Goal: Task Accomplishment & Management: Manage account settings

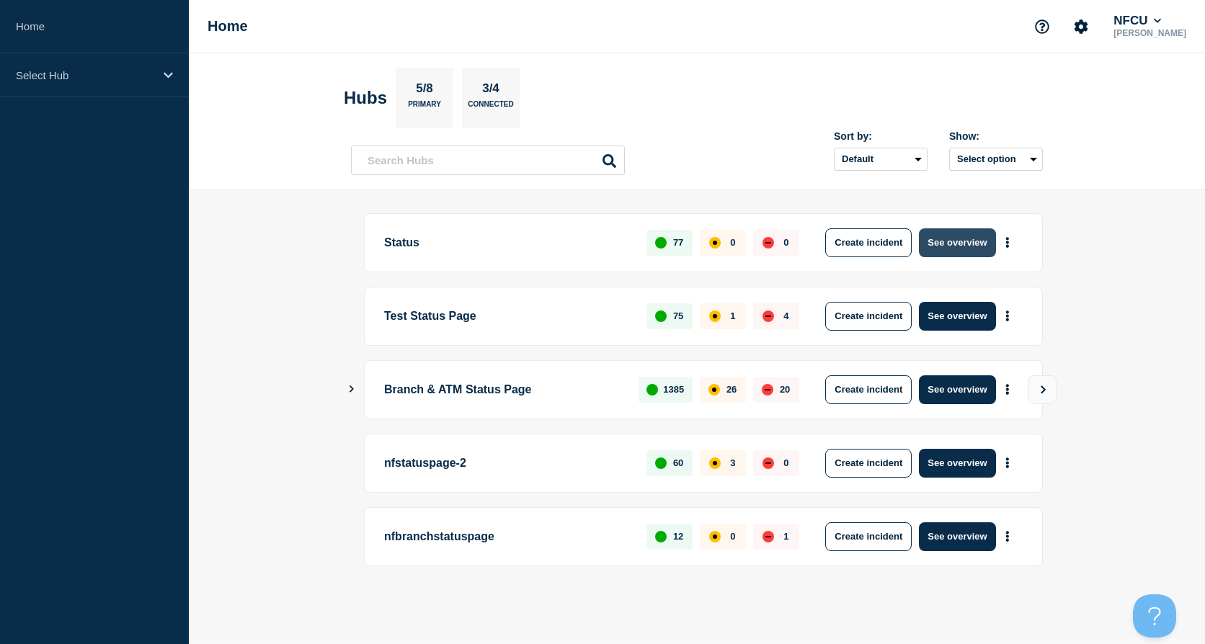
click at [953, 245] on button "See overview" at bounding box center [957, 243] width 76 height 29
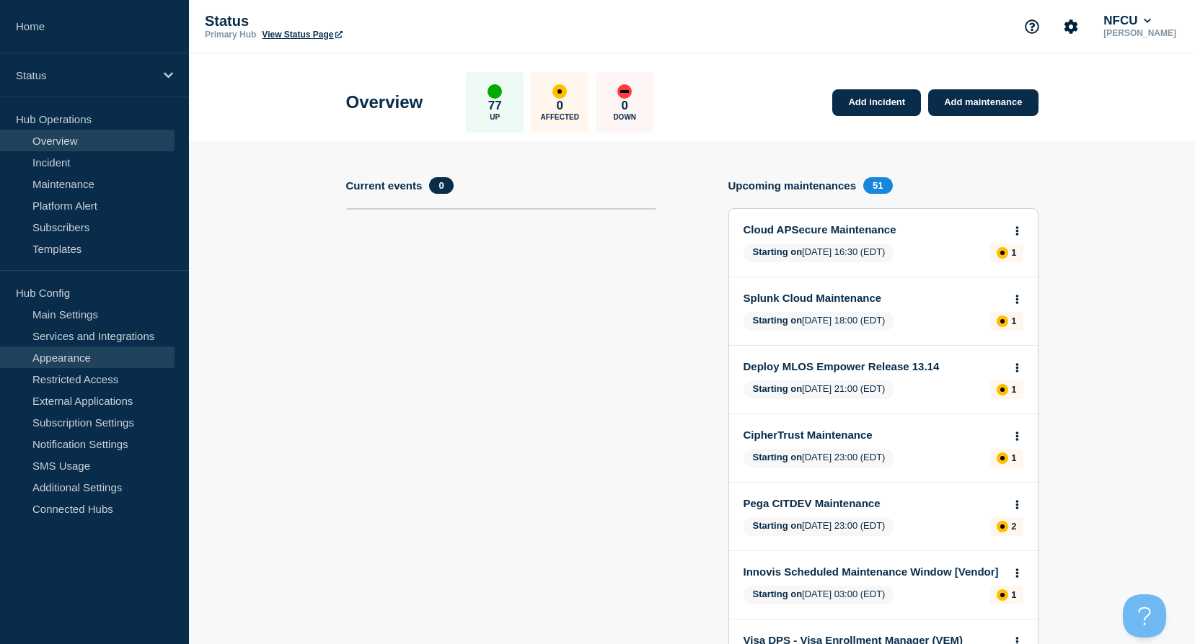
click at [95, 362] on link "Appearance" at bounding box center [87, 358] width 174 height 22
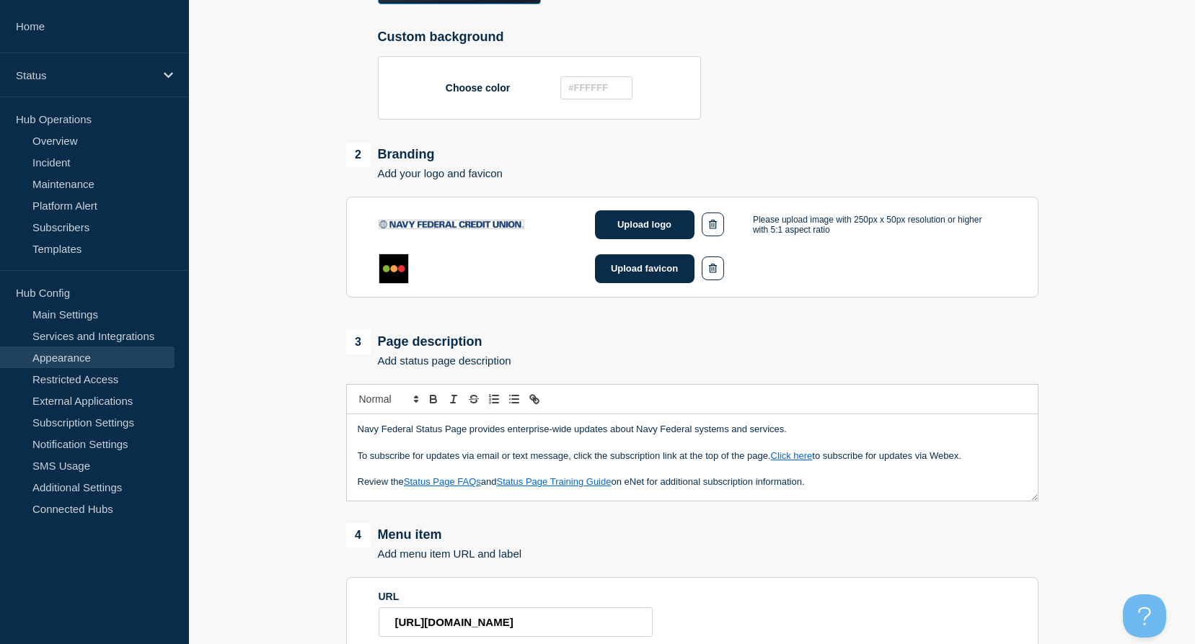
scroll to position [433, 0]
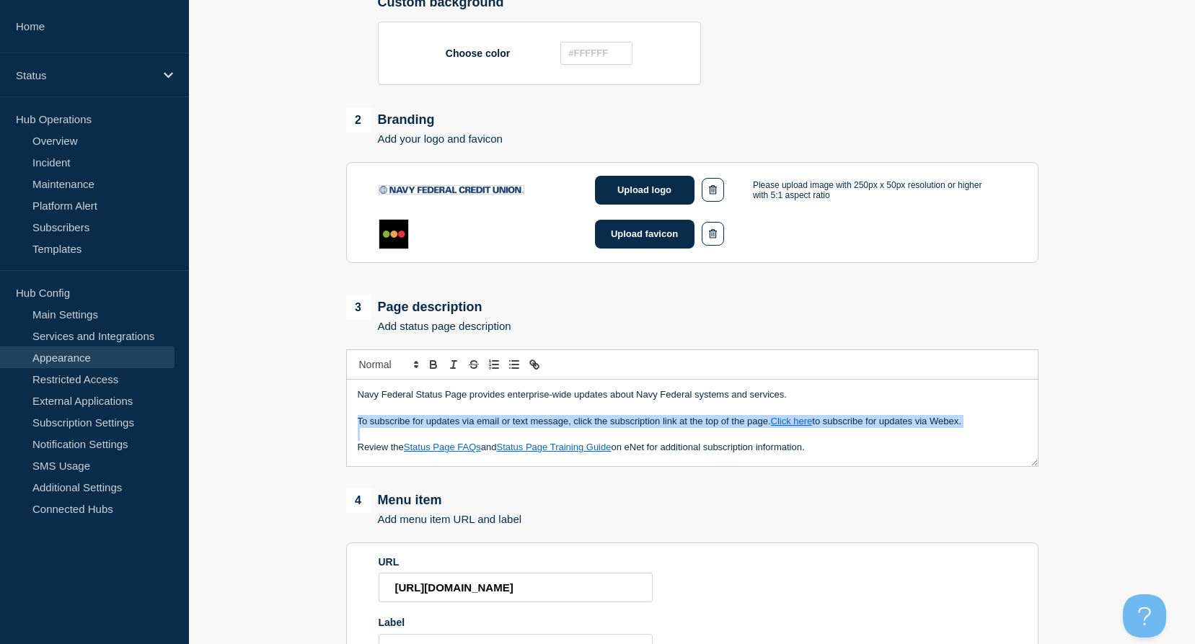
drag, startPoint x: 353, startPoint y: 422, endPoint x: 979, endPoint y: 433, distance: 626.6
click at [979, 433] on div "Navy Federal Status Page provides enterprise-wide updates about Navy Federal sy…" at bounding box center [692, 423] width 691 height 87
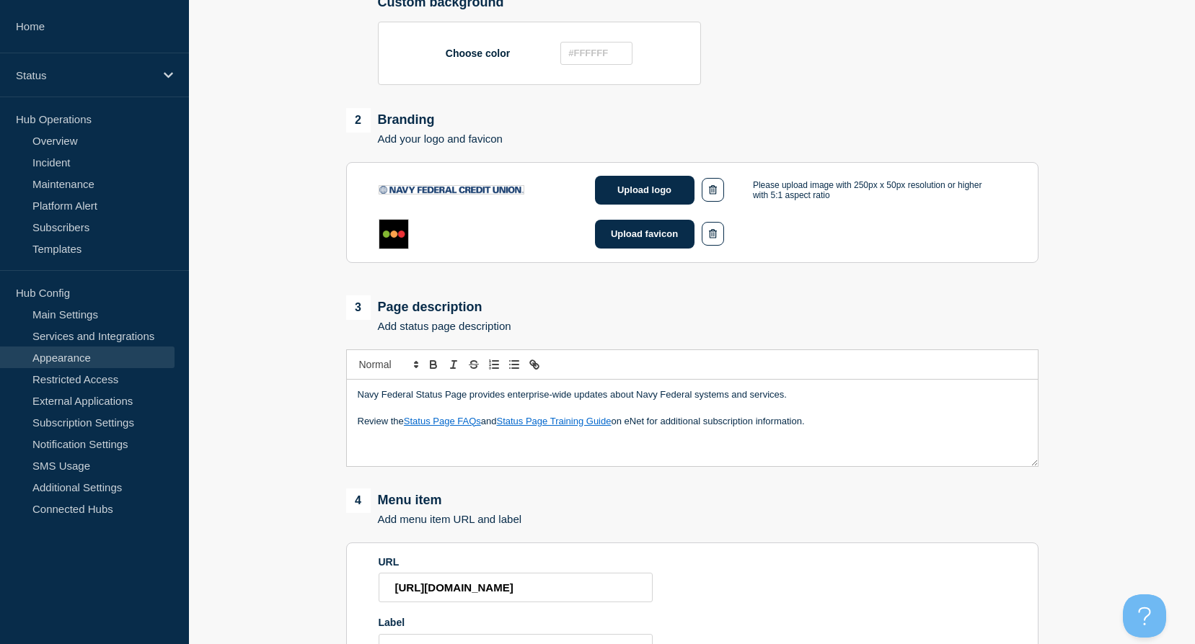
drag, startPoint x: 834, startPoint y: 423, endPoint x: 671, endPoint y: 439, distance: 163.7
click at [671, 439] on div "Navy Federal Status Page provides enterprise-wide updates about Navy Federal sy…" at bounding box center [692, 423] width 691 height 87
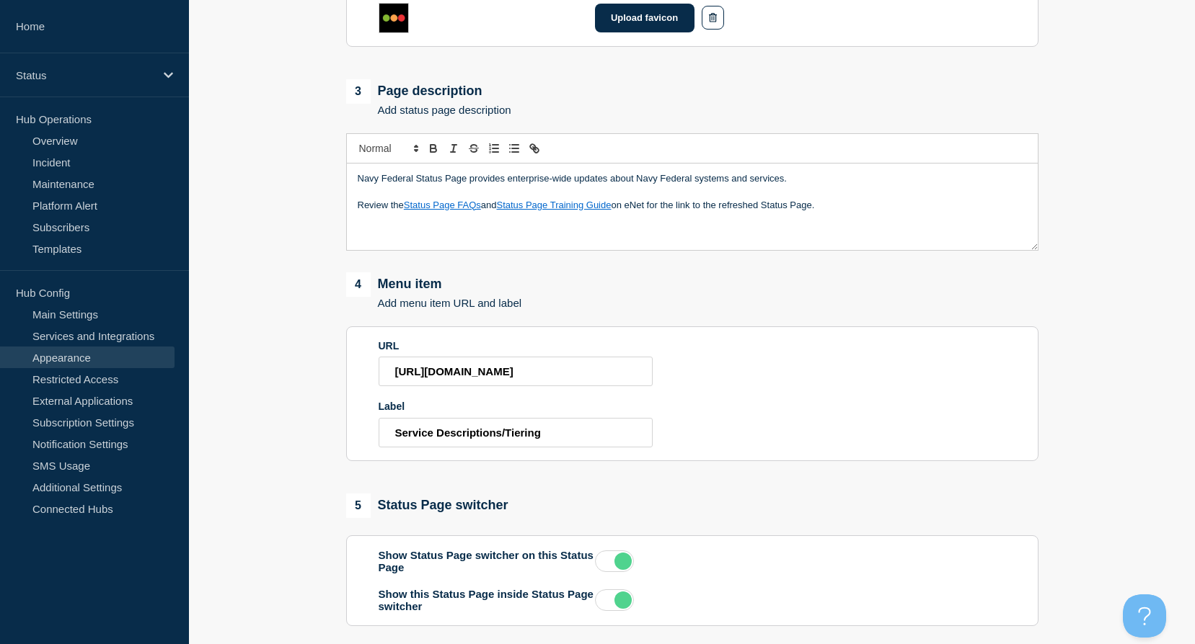
scroll to position [761, 0]
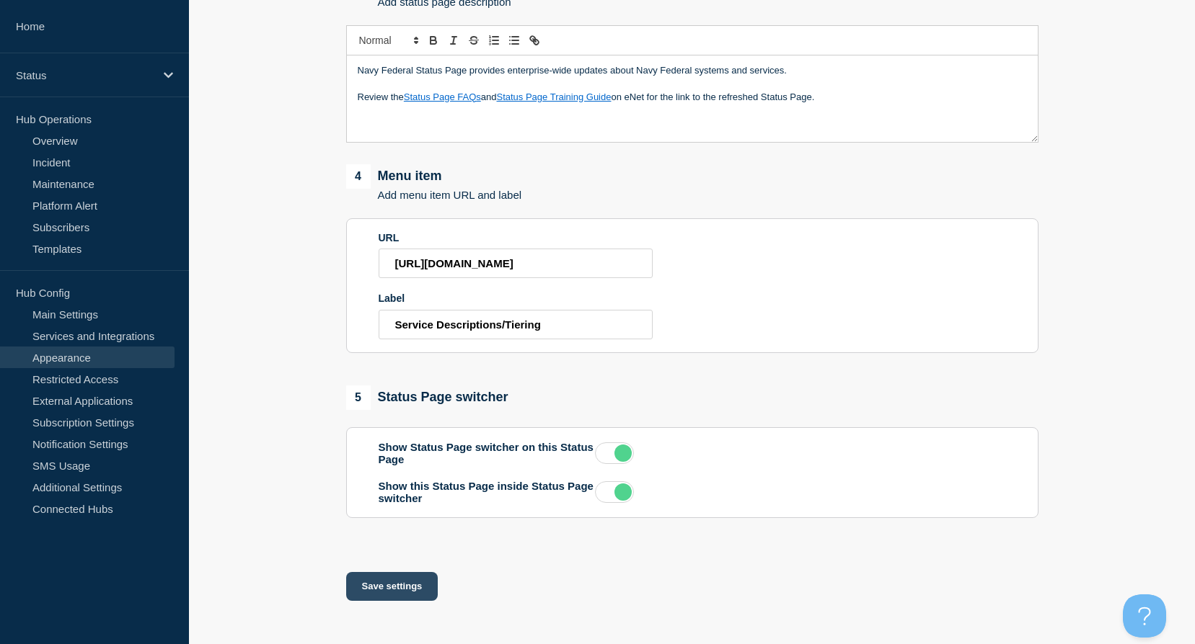
click at [372, 594] on button "Save settings" at bounding box center [392, 586] width 92 height 29
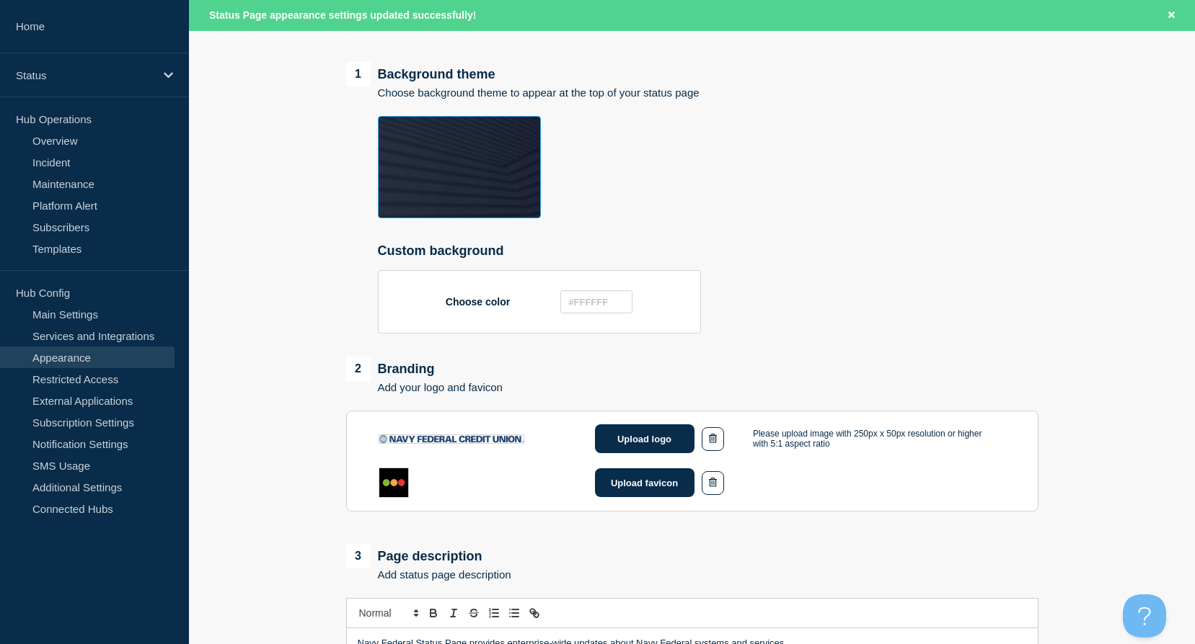
scroll to position [0, 0]
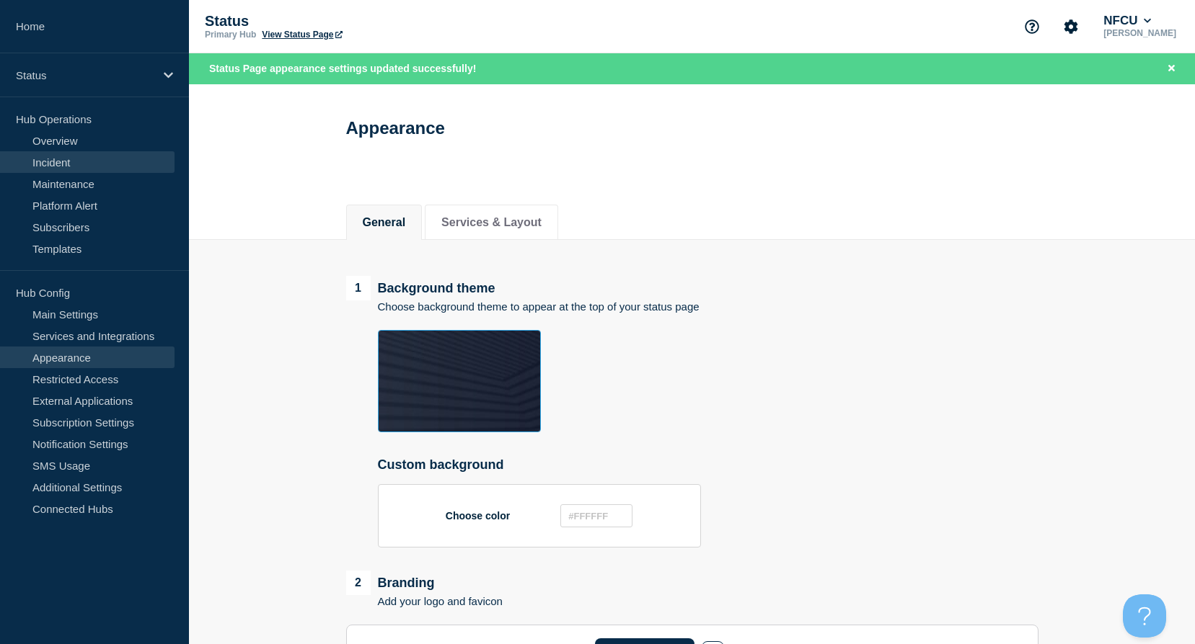
click at [55, 169] on link "Incident" at bounding box center [87, 162] width 174 height 22
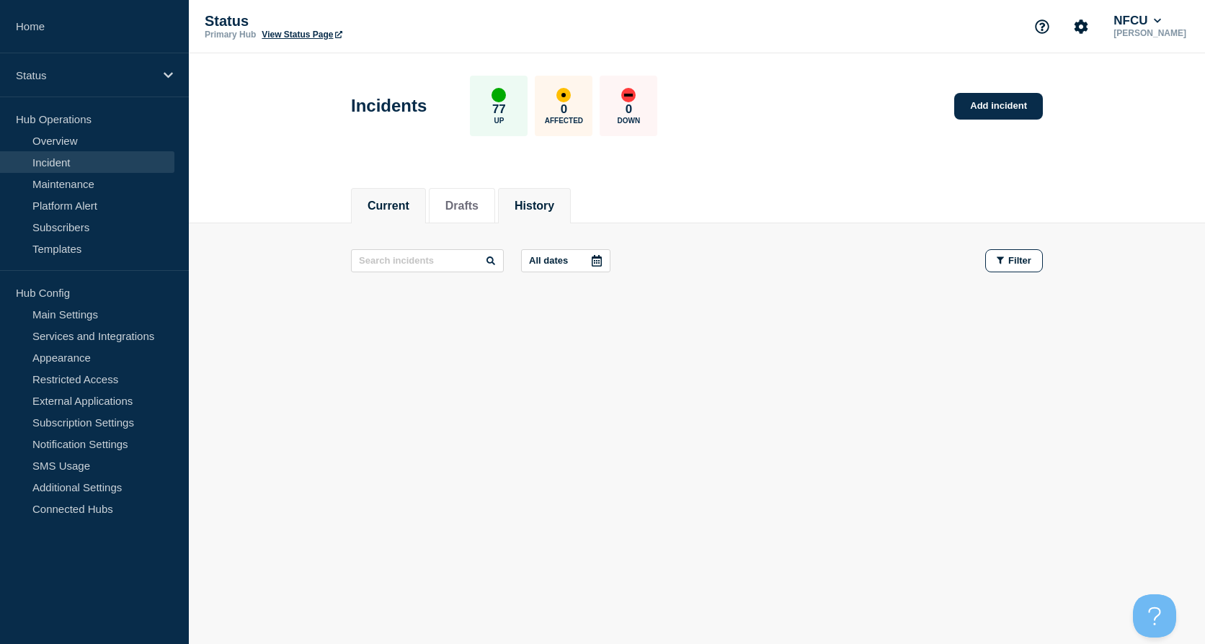
click at [539, 202] on button "History" at bounding box center [535, 206] width 40 height 13
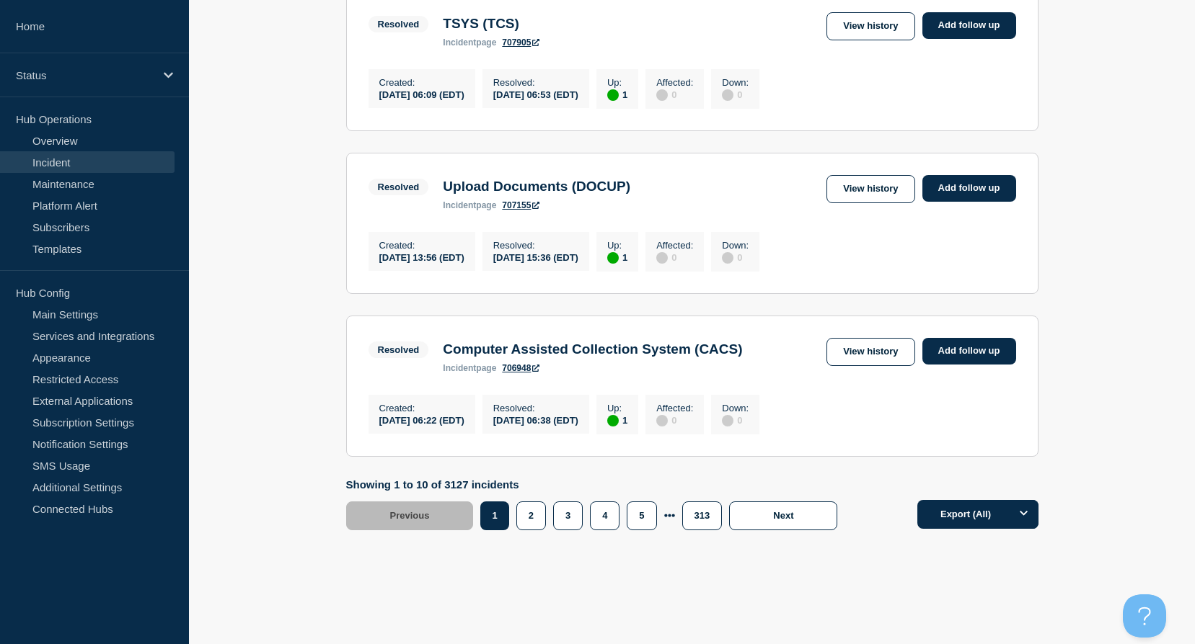
scroll to position [1515, 0]
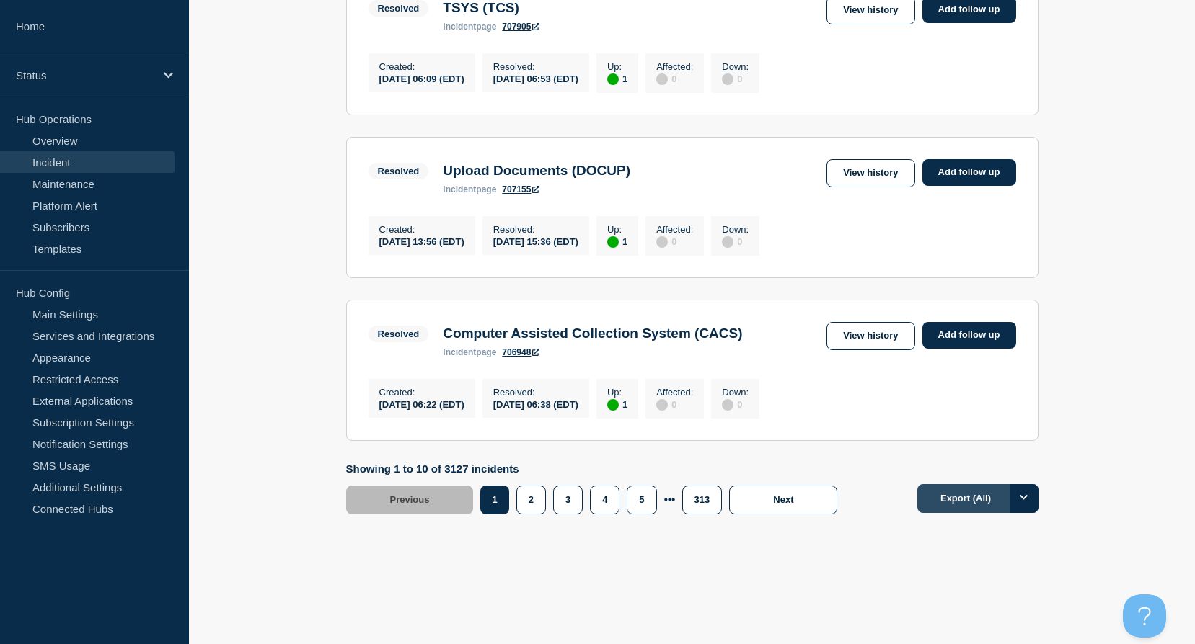
click at [983, 495] on button "Export (All)" at bounding box center [977, 498] width 121 height 29
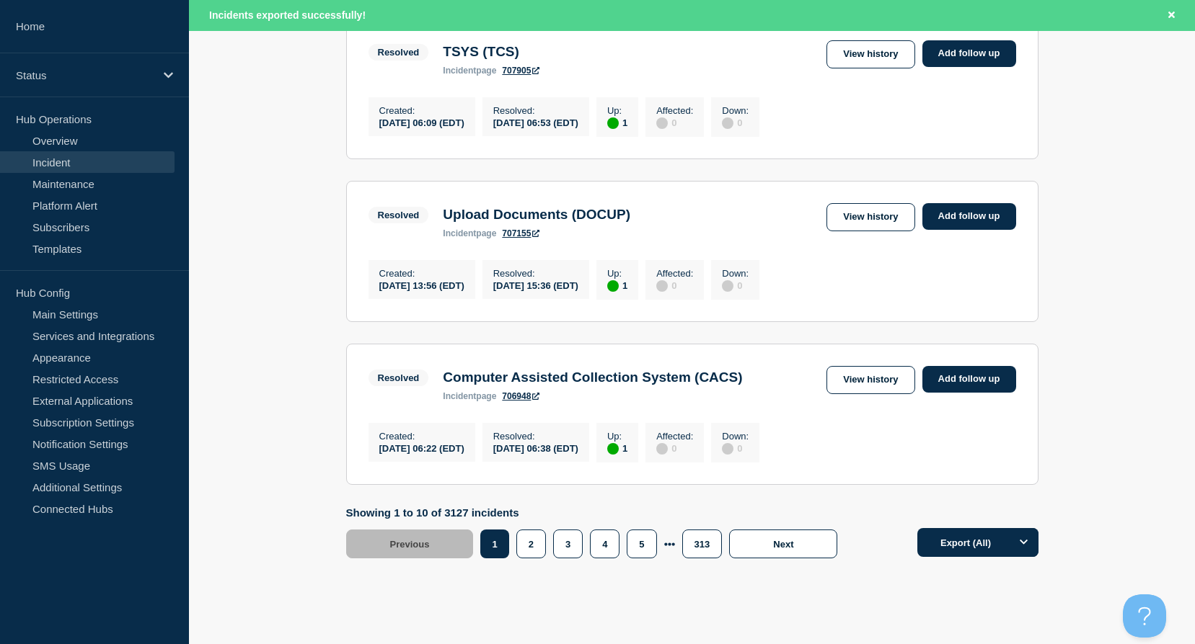
scroll to position [1091, 0]
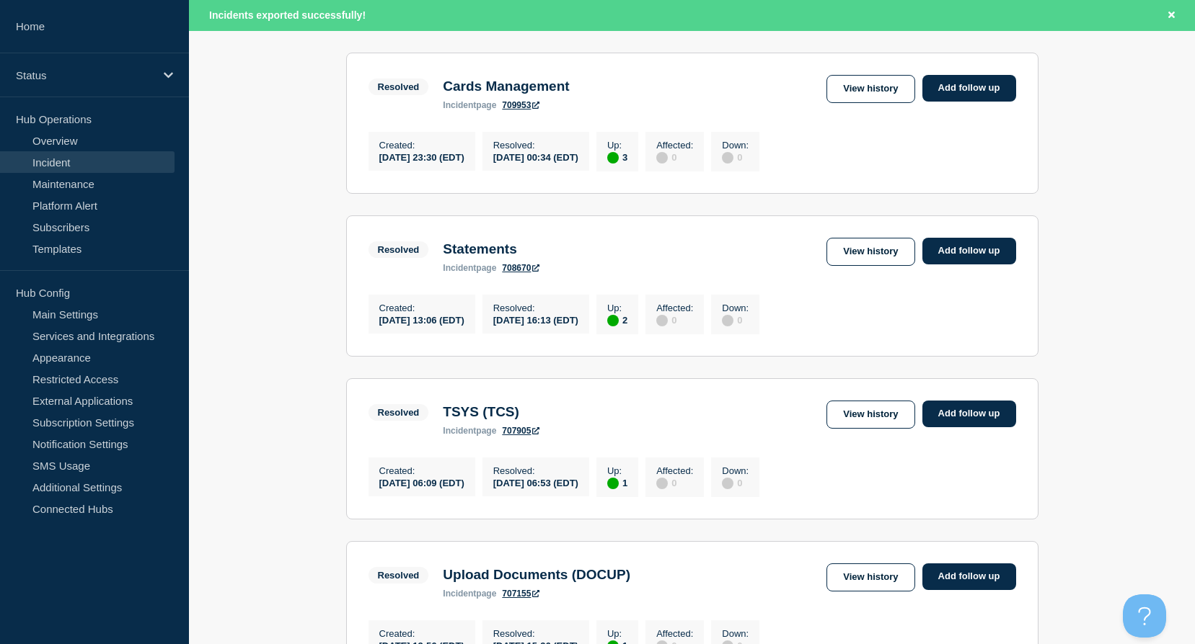
drag, startPoint x: 1065, startPoint y: 154, endPoint x: 803, endPoint y: 206, distance: 267.6
click at [1065, 154] on main "All dates Filter Resolved 1 Up Loan Officer User Interface (LOUI) Created 2025-…" at bounding box center [692, 15] width 1006 height 1704
click at [68, 185] on link "Maintenance" at bounding box center [87, 184] width 174 height 22
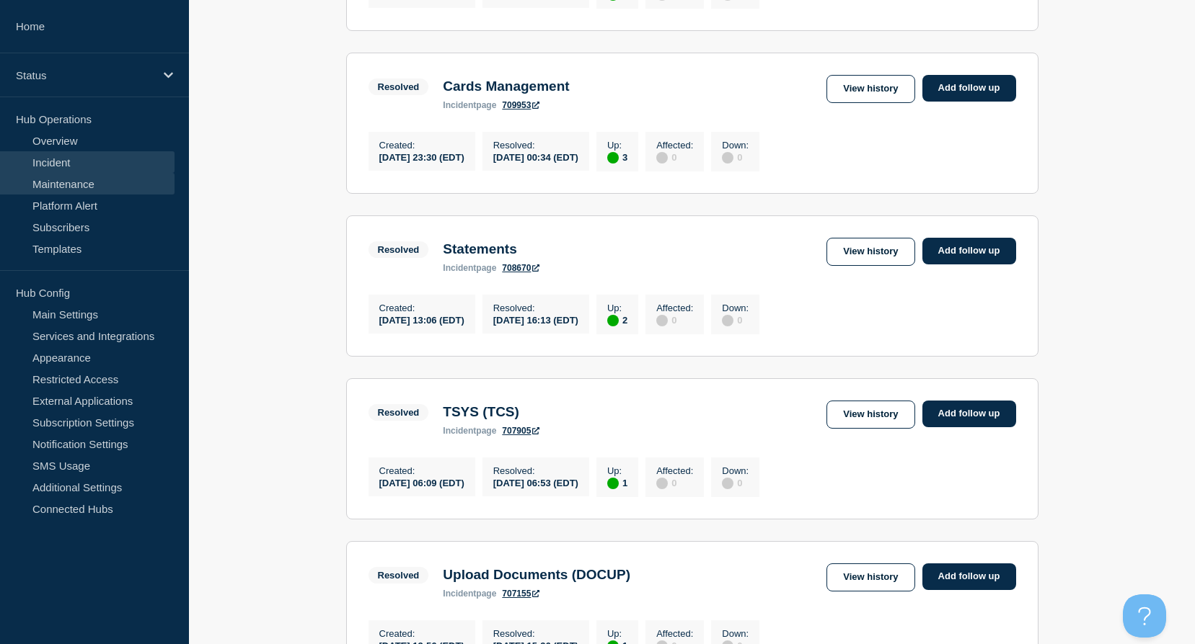
scroll to position [1060, 0]
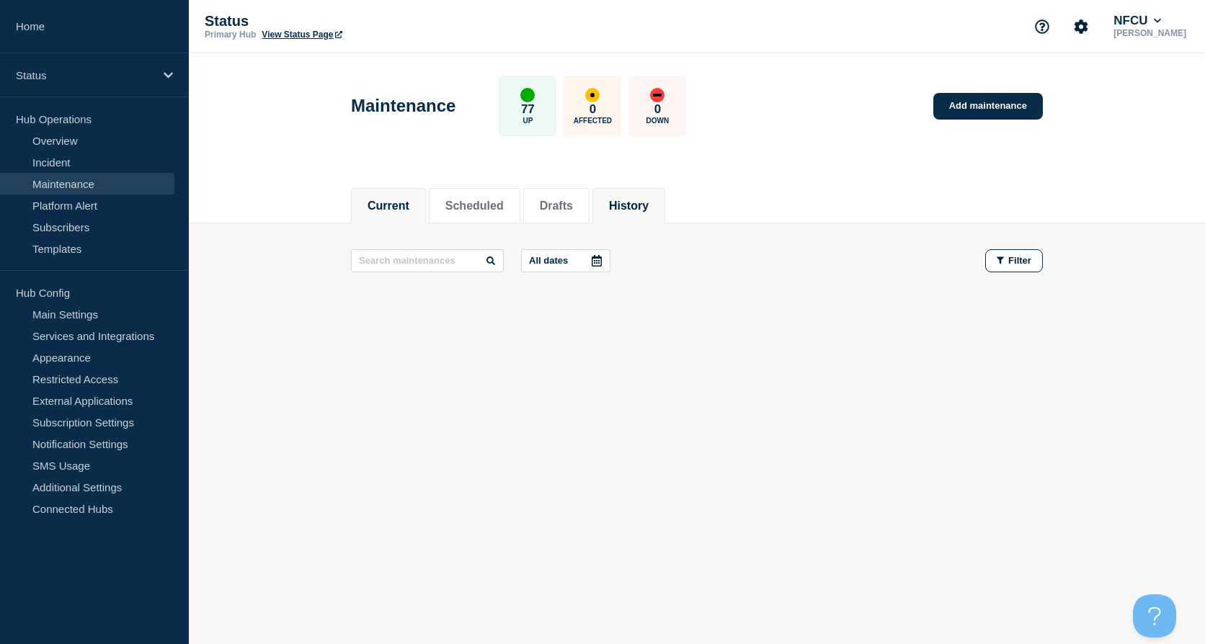
click at [646, 203] on button "History" at bounding box center [629, 206] width 40 height 13
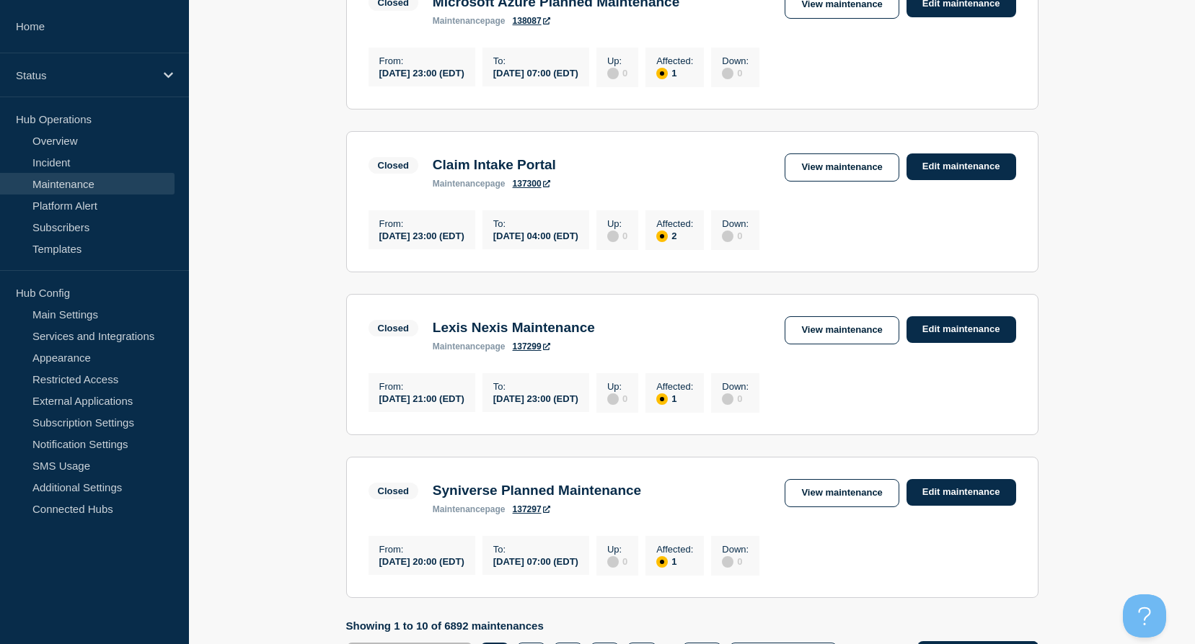
scroll to position [1554, 0]
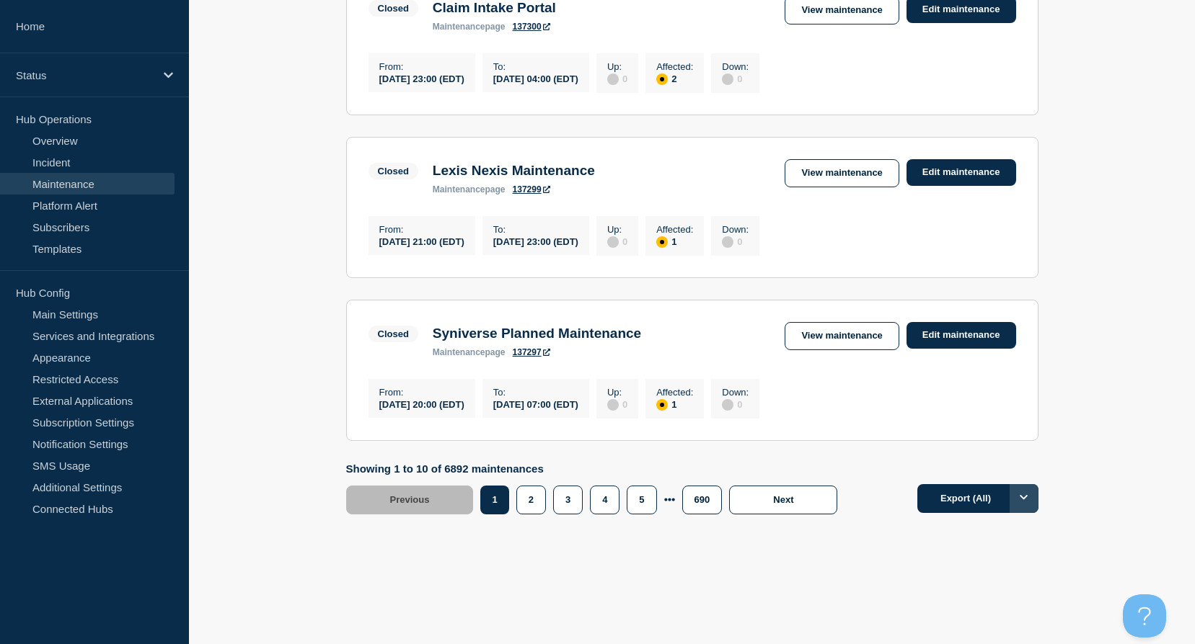
click at [1032, 497] on button "Options" at bounding box center [1023, 498] width 29 height 29
click at [950, 497] on button "Export (All)" at bounding box center [977, 498] width 121 height 29
click at [1130, 516] on footer "Showing 1 to 10 of 6892 maintenances Previous Page 1 Page 2 Page 3 Page 4 Page …" at bounding box center [692, 500] width 1006 height 74
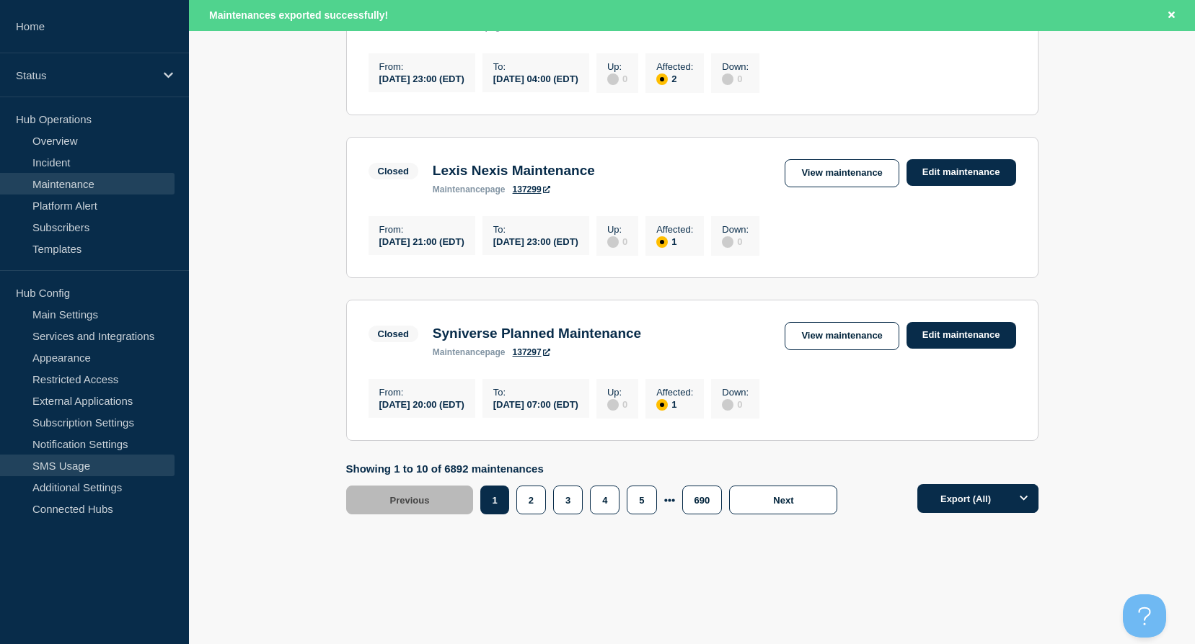
scroll to position [1585, 0]
click at [51, 198] on link "Platform Alert" at bounding box center [87, 206] width 174 height 22
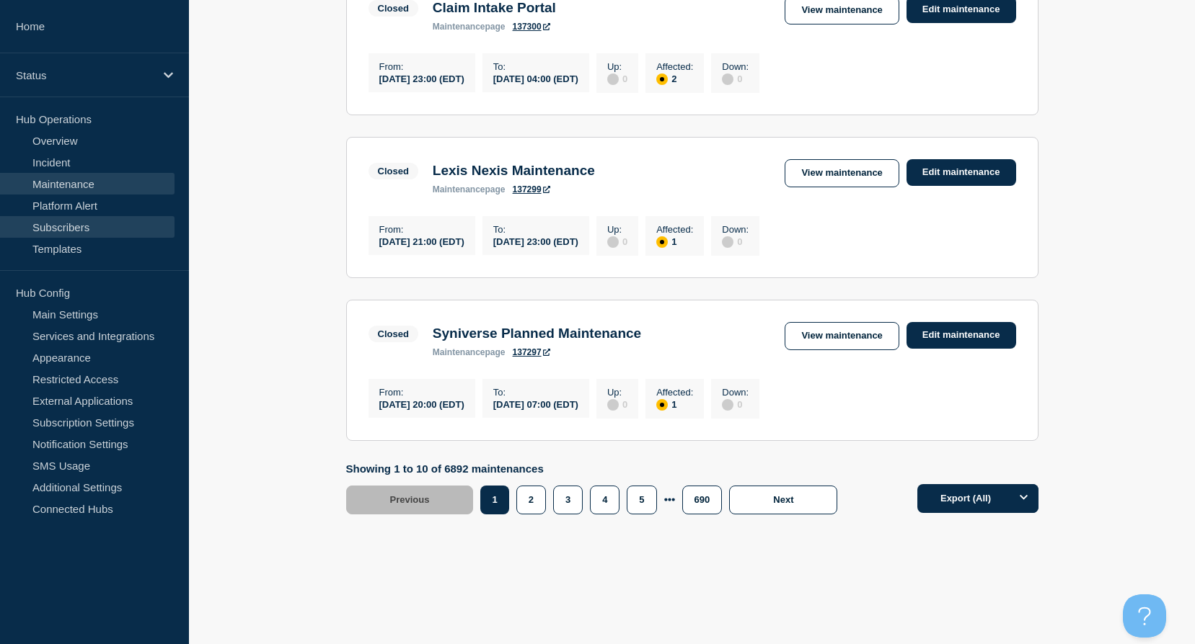
scroll to position [63, 0]
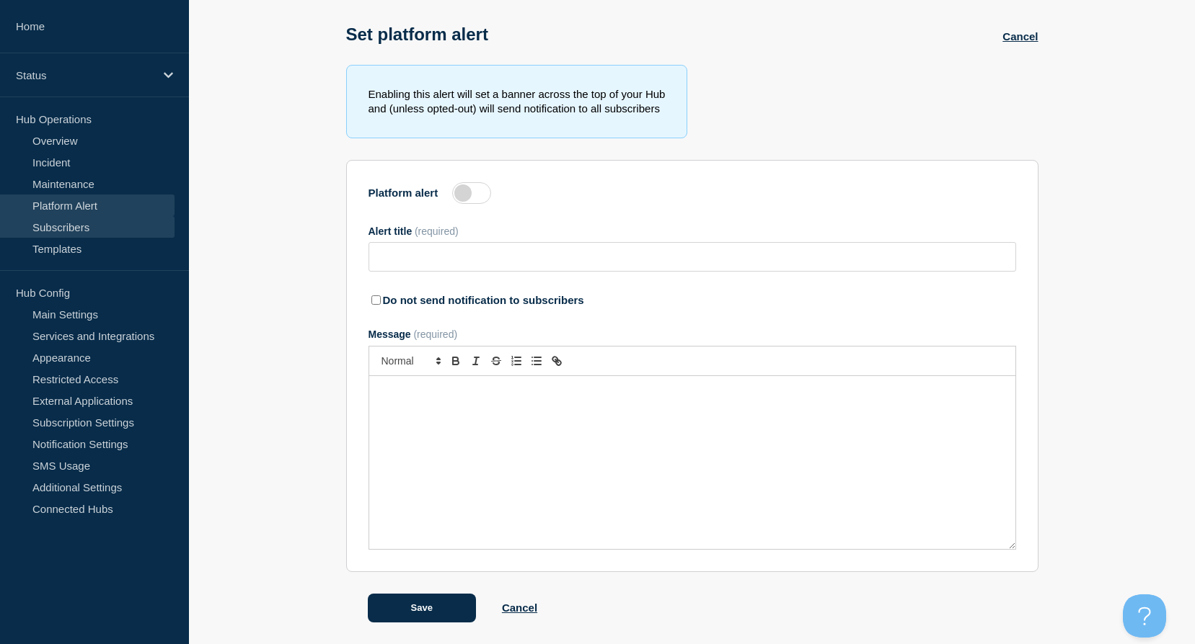
type input "Multiple Production Systems Down"
click at [461, 201] on label at bounding box center [471, 193] width 39 height 22
click at [0, 0] on input "Platform alert" at bounding box center [0, 0] width 0 height 0
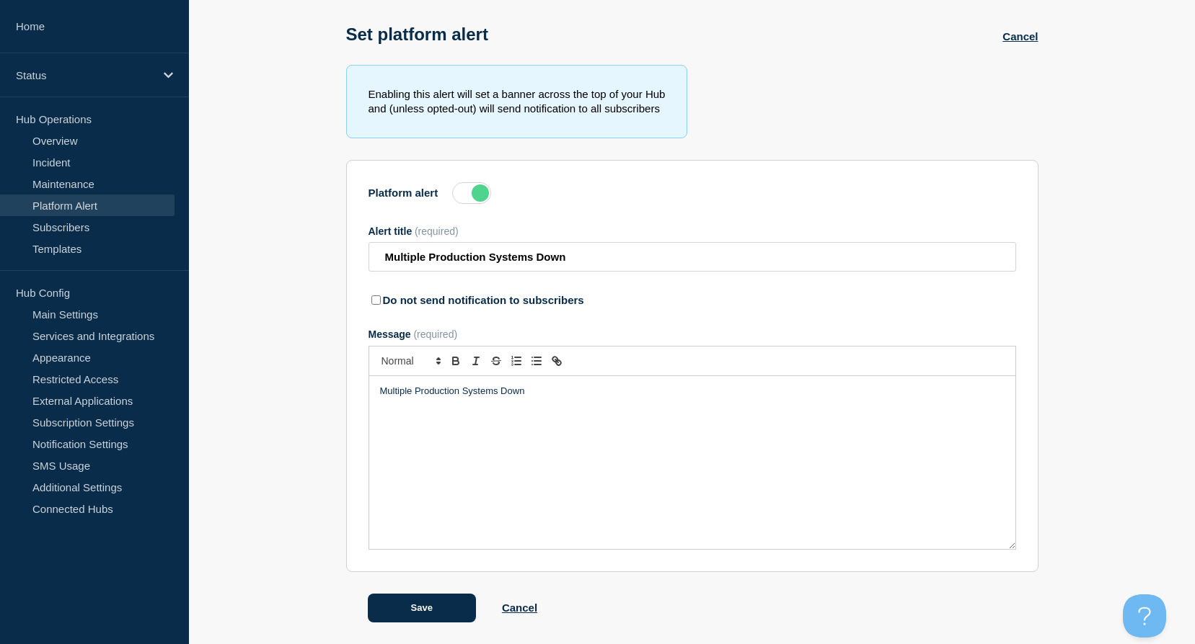
click at [374, 299] on input "Do not send notification to subscribers" at bounding box center [375, 300] width 9 height 9
checkbox input "true"
drag, startPoint x: 611, startPoint y: 257, endPoint x: 320, endPoint y: 229, distance: 292.6
click at [321, 229] on section "Enabling this alert will set a banner across the top of your Hub and (unless op…" at bounding box center [692, 344] width 1006 height 558
type input "Status Page Refresh"
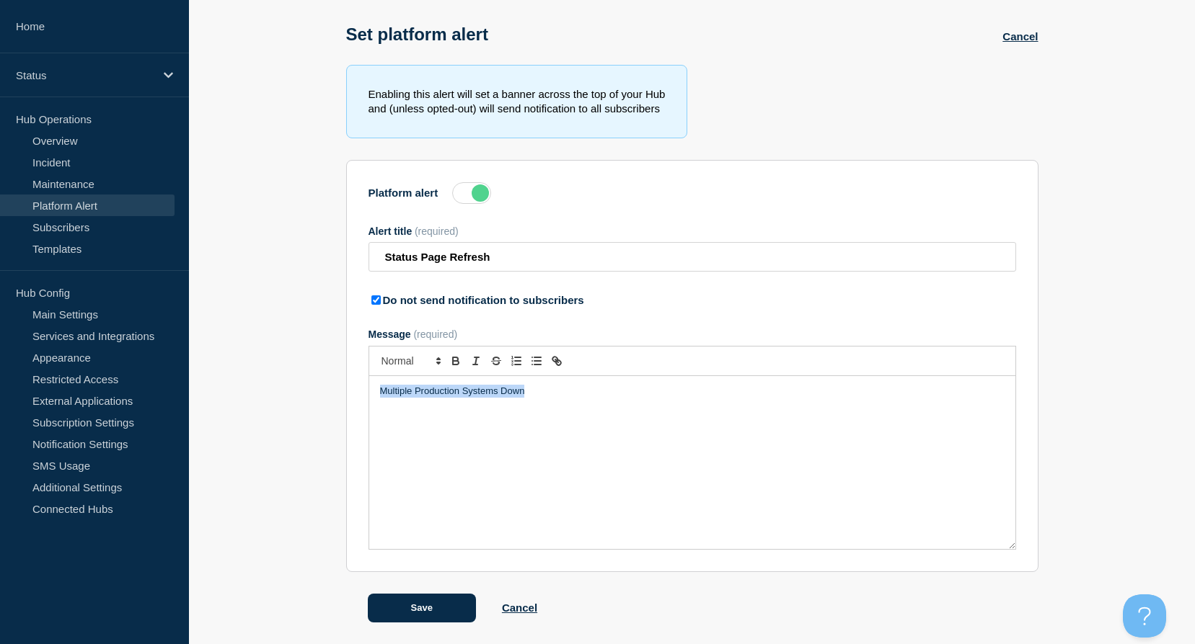
drag, startPoint x: 573, startPoint y: 402, endPoint x: 205, endPoint y: 358, distance: 371.1
click at [205, 358] on section "Enabling this alert will set a banner across the top of your Hub and (unless op…" at bounding box center [692, 344] width 1006 height 558
drag, startPoint x: 441, startPoint y: 392, endPoint x: 554, endPoint y: 389, distance: 112.5
click at [554, 389] on p "Check out the Status Page Training Guide for details on the Status Page refresh!" at bounding box center [692, 391] width 624 height 13
click at [559, 360] on icon "Toggle link" at bounding box center [558, 362] width 5 height 5
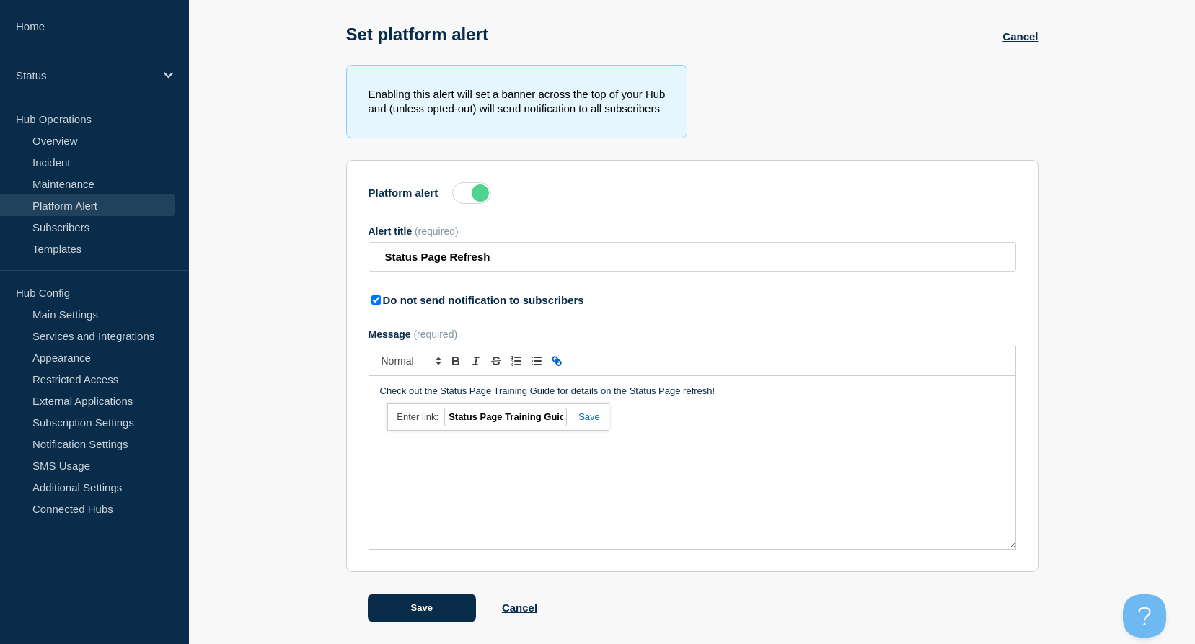
paste input "https://myenet.nfcu.net/content/eNet/en/home/ets/status-page-training-guide.html"
type input "https://myenet.nfcu.net/content/eNet/en/home/ets/status-page-training-guide.html"
click at [593, 424] on div "https://myenet.nfcu.net/content/eNet/en/home/ets/status-page-training-guide.html" at bounding box center [497, 418] width 221 height 28
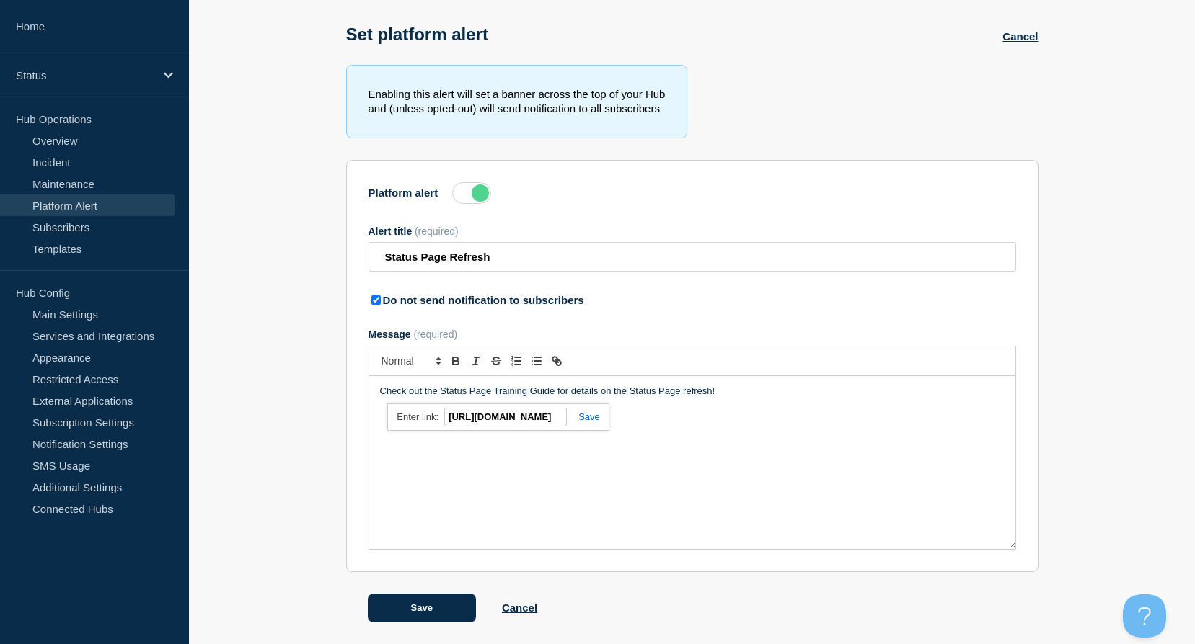
click at [594, 418] on link at bounding box center [583, 417] width 33 height 11
click at [758, 393] on p "Check out the Status Page Training Guide for details on the Status Page refresh!" at bounding box center [692, 391] width 624 height 13
drag, startPoint x: 572, startPoint y: 393, endPoint x: 626, endPoint y: 390, distance: 54.1
click at [626, 390] on p "Check out the Status Page Training Guide for details on the Status Page refresh!" at bounding box center [692, 391] width 624 height 13
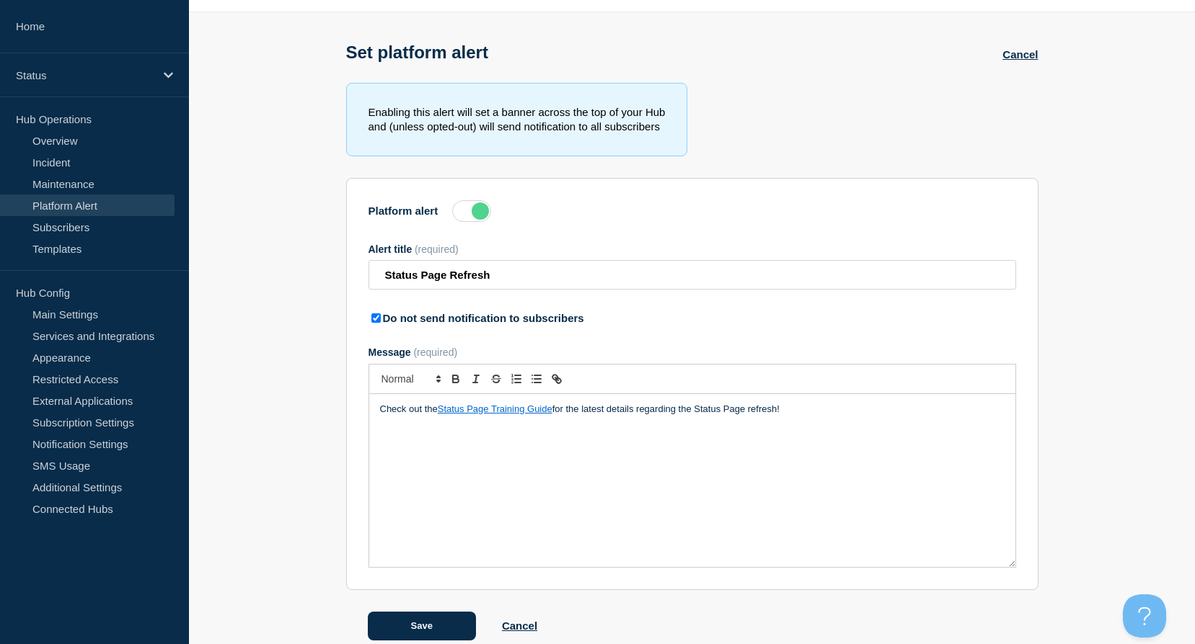
scroll to position [63, 0]
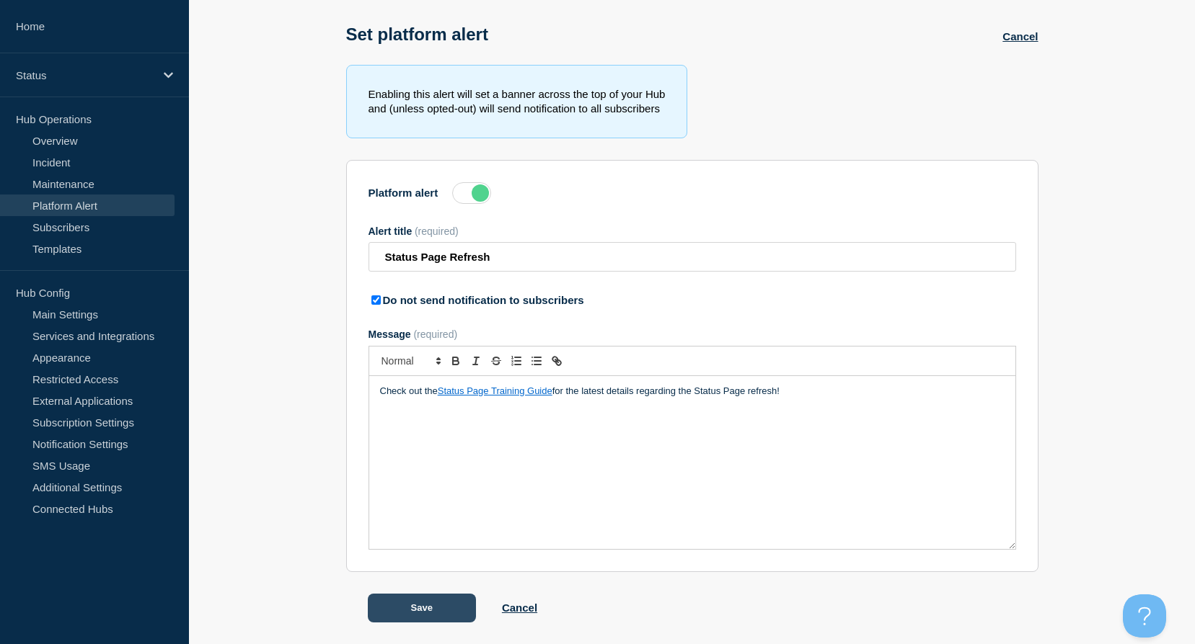
click at [412, 608] on button "Save" at bounding box center [422, 608] width 108 height 29
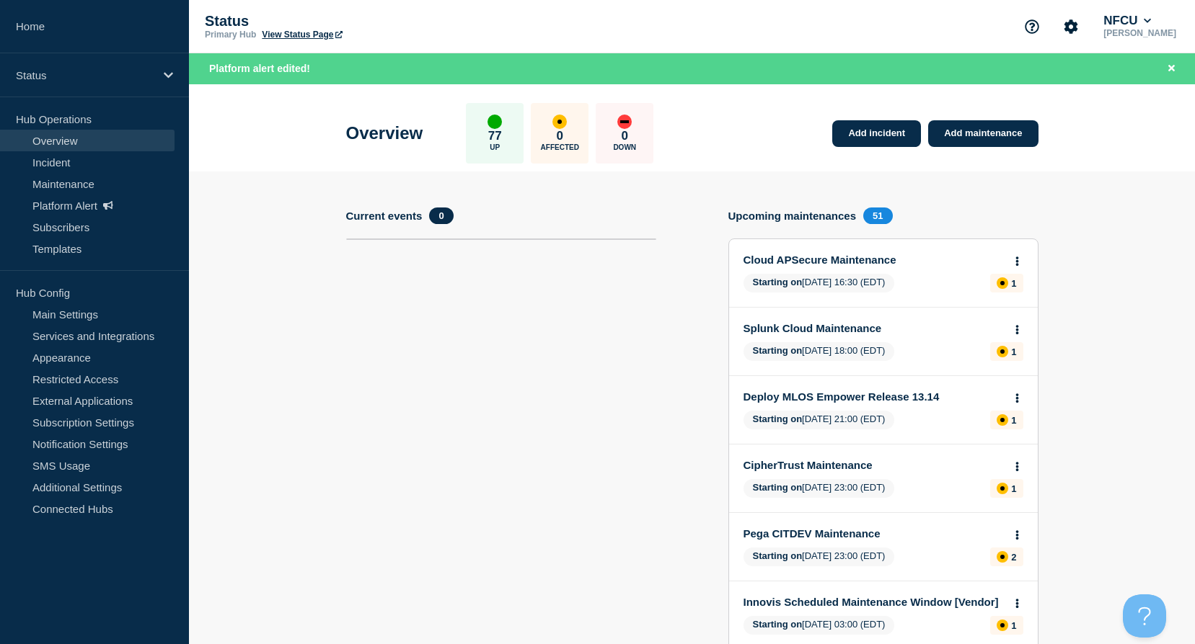
click at [300, 30] on link "View Status Page" at bounding box center [302, 35] width 80 height 10
click at [319, 32] on link "View Status Page" at bounding box center [302, 35] width 80 height 10
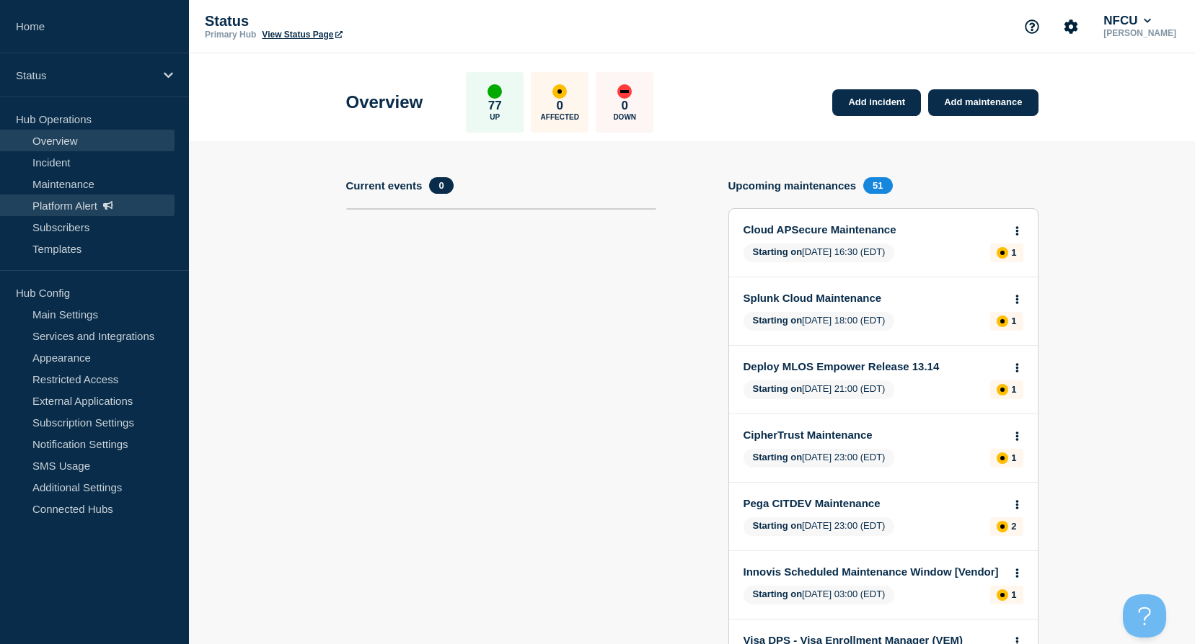
click at [68, 211] on link "Platform Alert" at bounding box center [87, 206] width 174 height 22
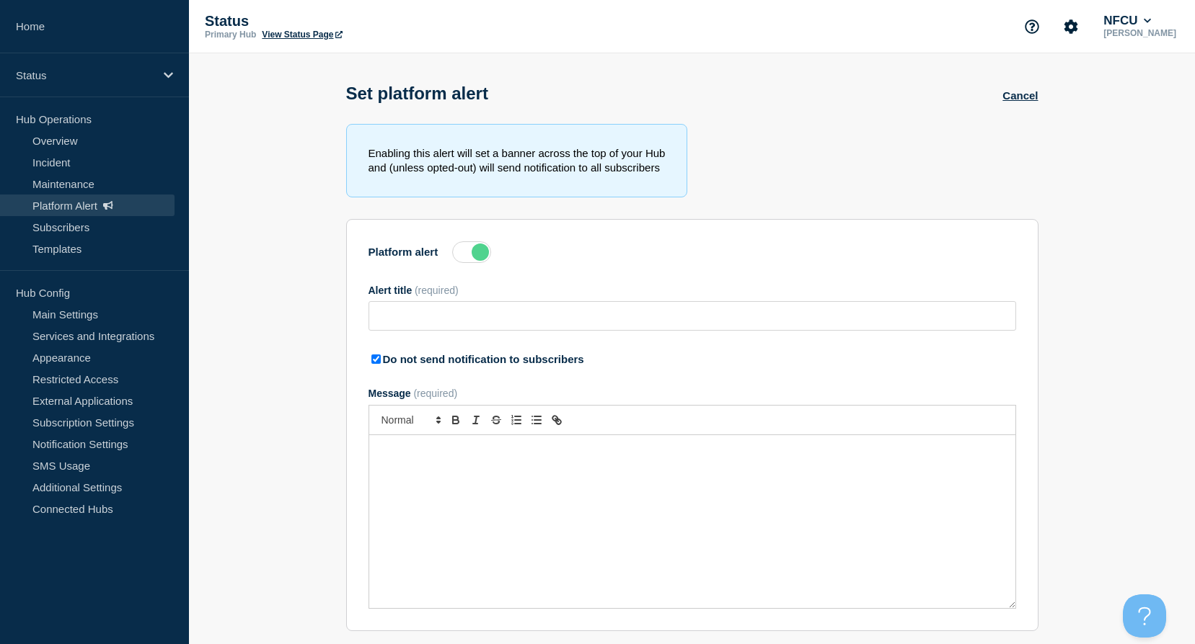
type input "Status Page Refresh"
checkbox input "true"
click at [327, 33] on link "View Status Page" at bounding box center [302, 35] width 80 height 10
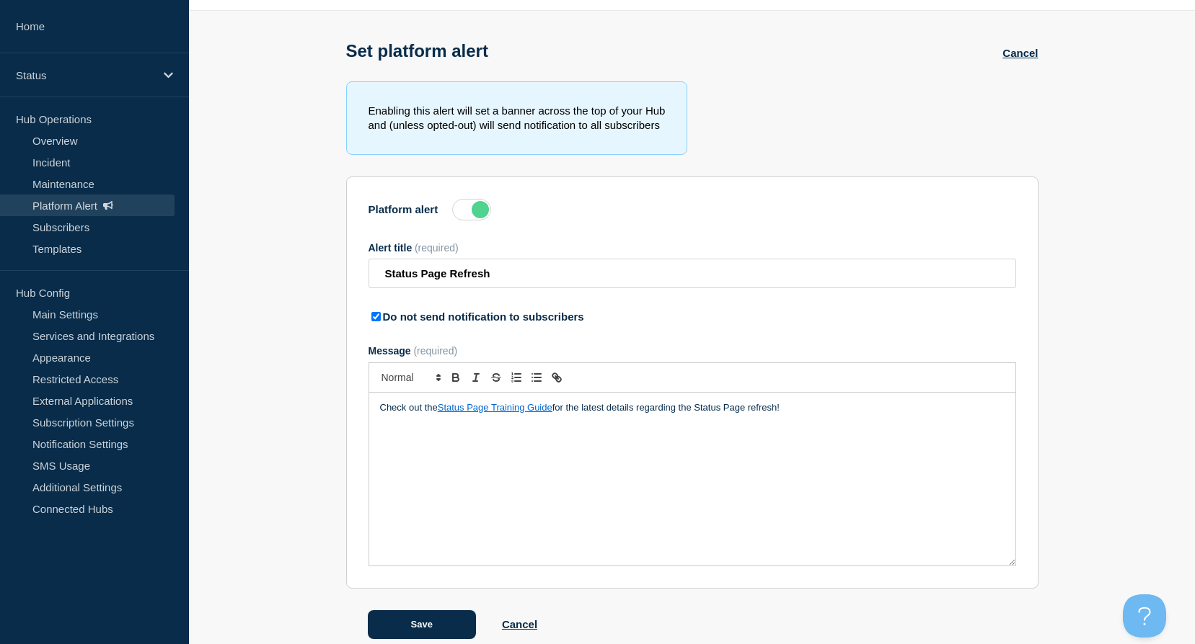
scroll to position [63, 0]
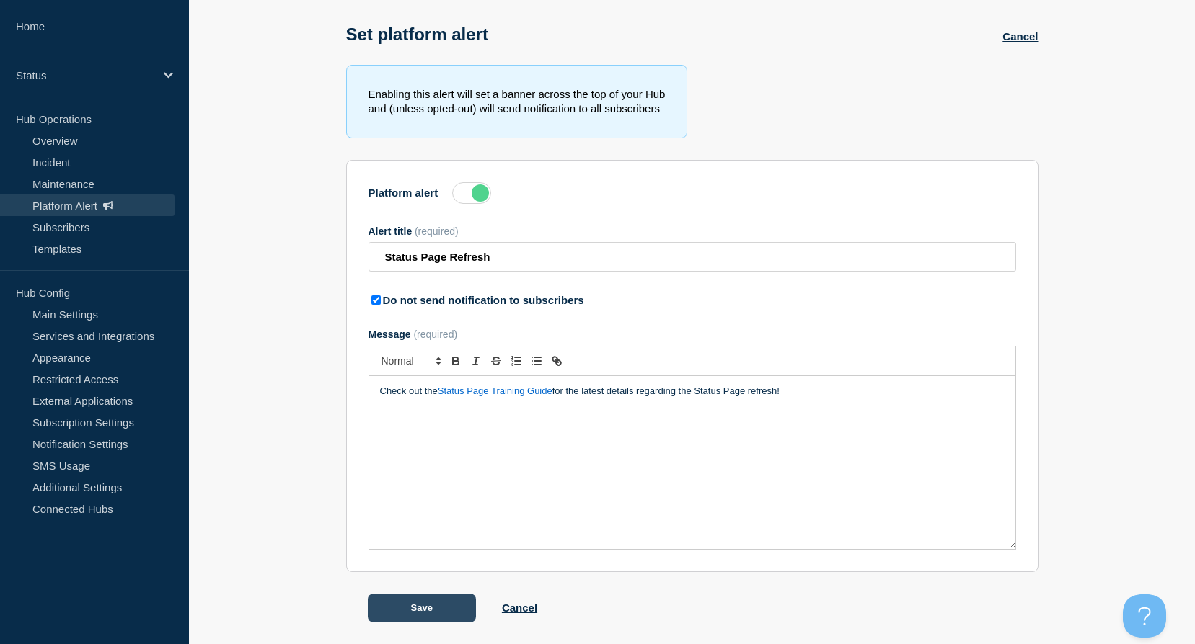
click at [434, 612] on button "Save" at bounding box center [422, 608] width 108 height 29
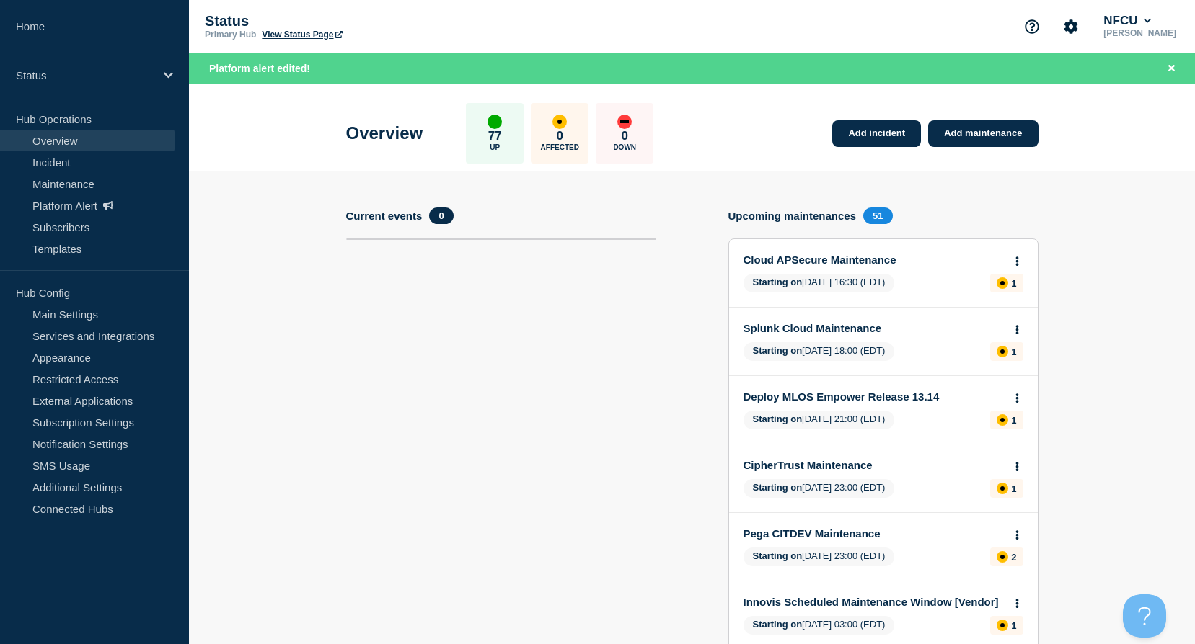
drag, startPoint x: 319, startPoint y: 31, endPoint x: 313, endPoint y: 46, distance: 16.5
click at [319, 30] on link "View Status Page" at bounding box center [302, 35] width 80 height 10
click at [313, 34] on link "View Status Page" at bounding box center [302, 35] width 80 height 10
